Goal: Check status

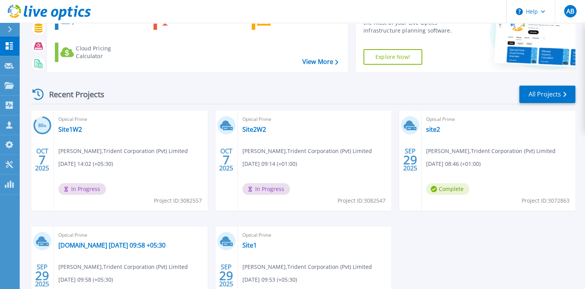
scroll to position [116, 0]
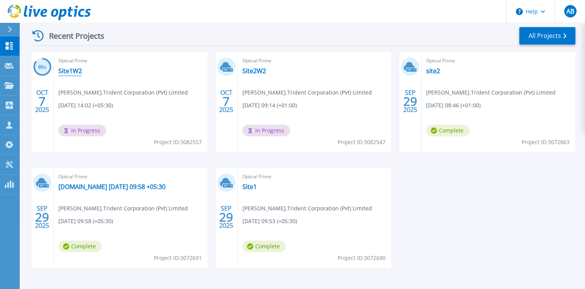
click at [70, 73] on link "Site1W2" at bounding box center [70, 71] width 24 height 8
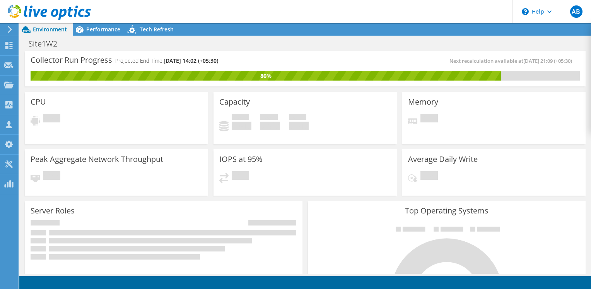
drag, startPoint x: 116, startPoint y: 60, endPoint x: 234, endPoint y: 57, distance: 118.4
click at [234, 57] on div "Collector Run Progress Projected End Time: [DATE] 14:02 (+05:30)" at bounding box center [168, 63] width 275 height 14
click at [91, 29] on span "Performance" at bounding box center [103, 29] width 34 height 7
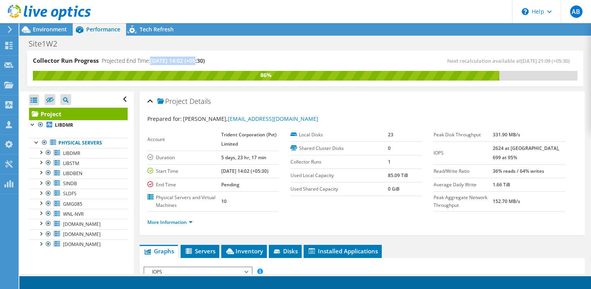
drag, startPoint x: 151, startPoint y: 62, endPoint x: 196, endPoint y: 61, distance: 44.5
click at [196, 61] on span "[DATE] 14:02 (+05:30)" at bounding box center [177, 60] width 55 height 7
drag, startPoint x: 196, startPoint y: 61, endPoint x: 221, endPoint y: 59, distance: 25.6
click at [222, 59] on div "Collector Run Progress Projected End Time: [DATE] 14:02 (+05:30)" at bounding box center [169, 63] width 272 height 14
